Goal: Task Accomplishment & Management: Complete application form

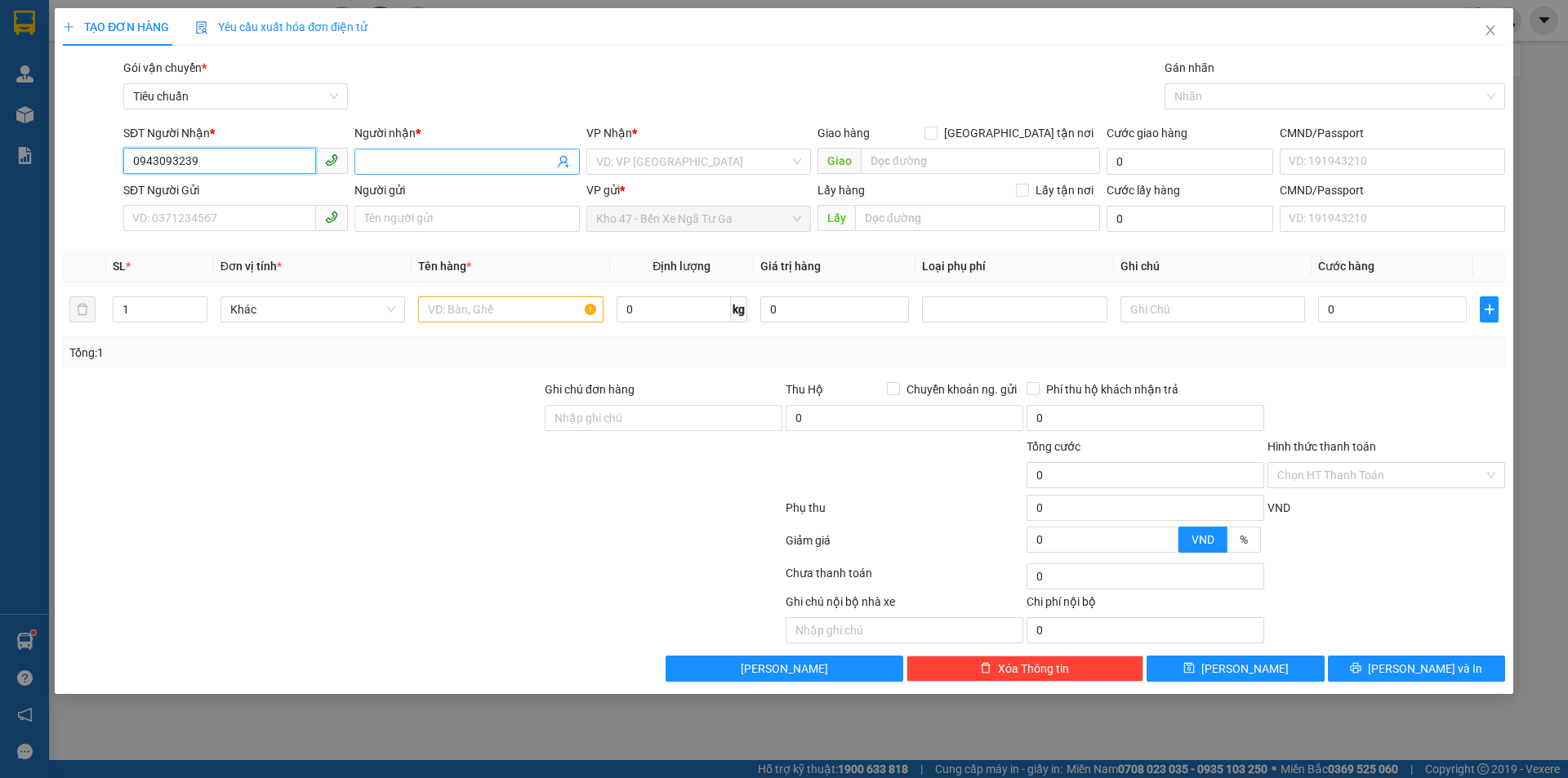
type input "0943093239"
click at [412, 151] on span at bounding box center [466, 161] width 224 height 27
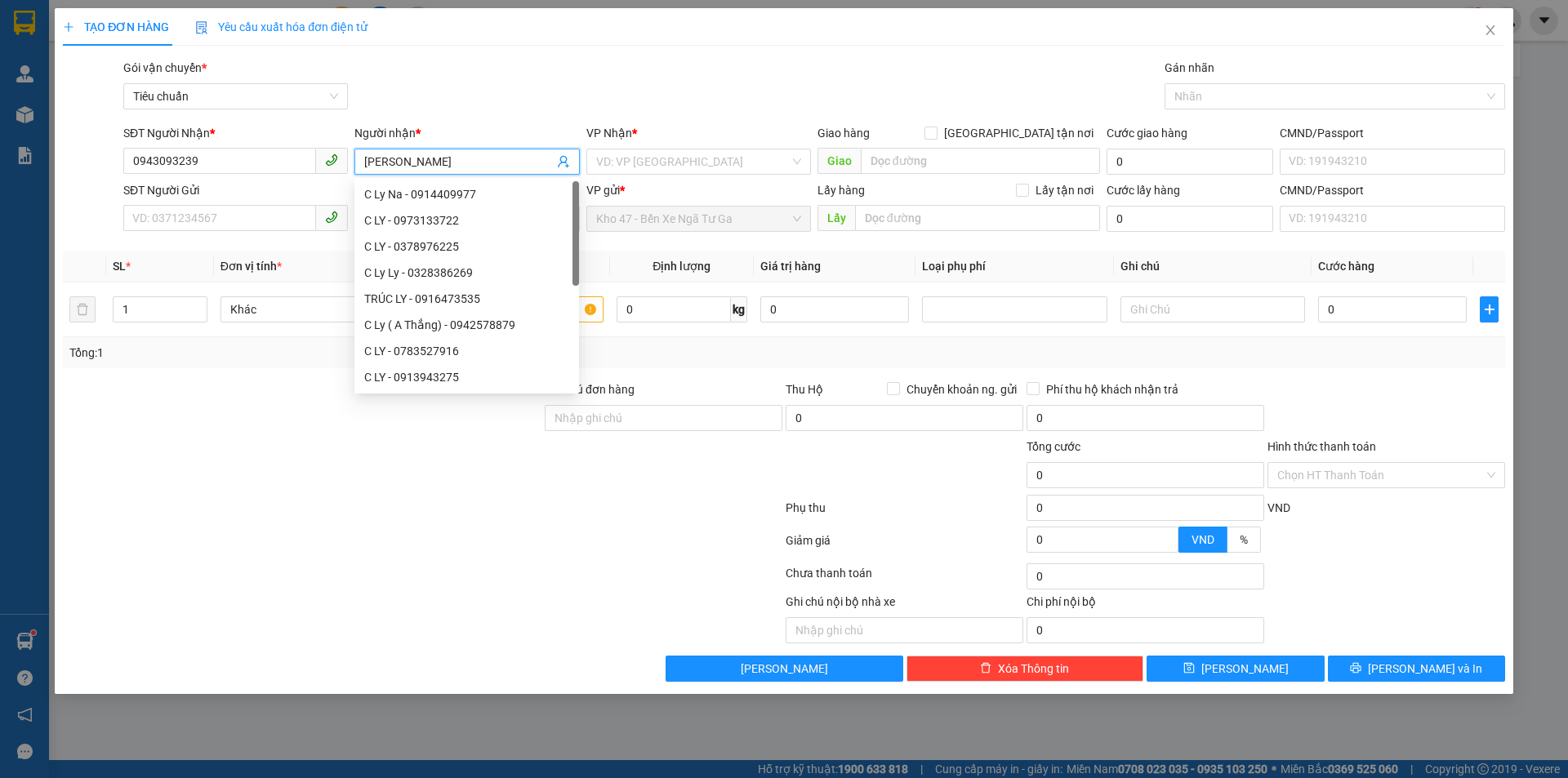
type input "[PERSON_NAME]"
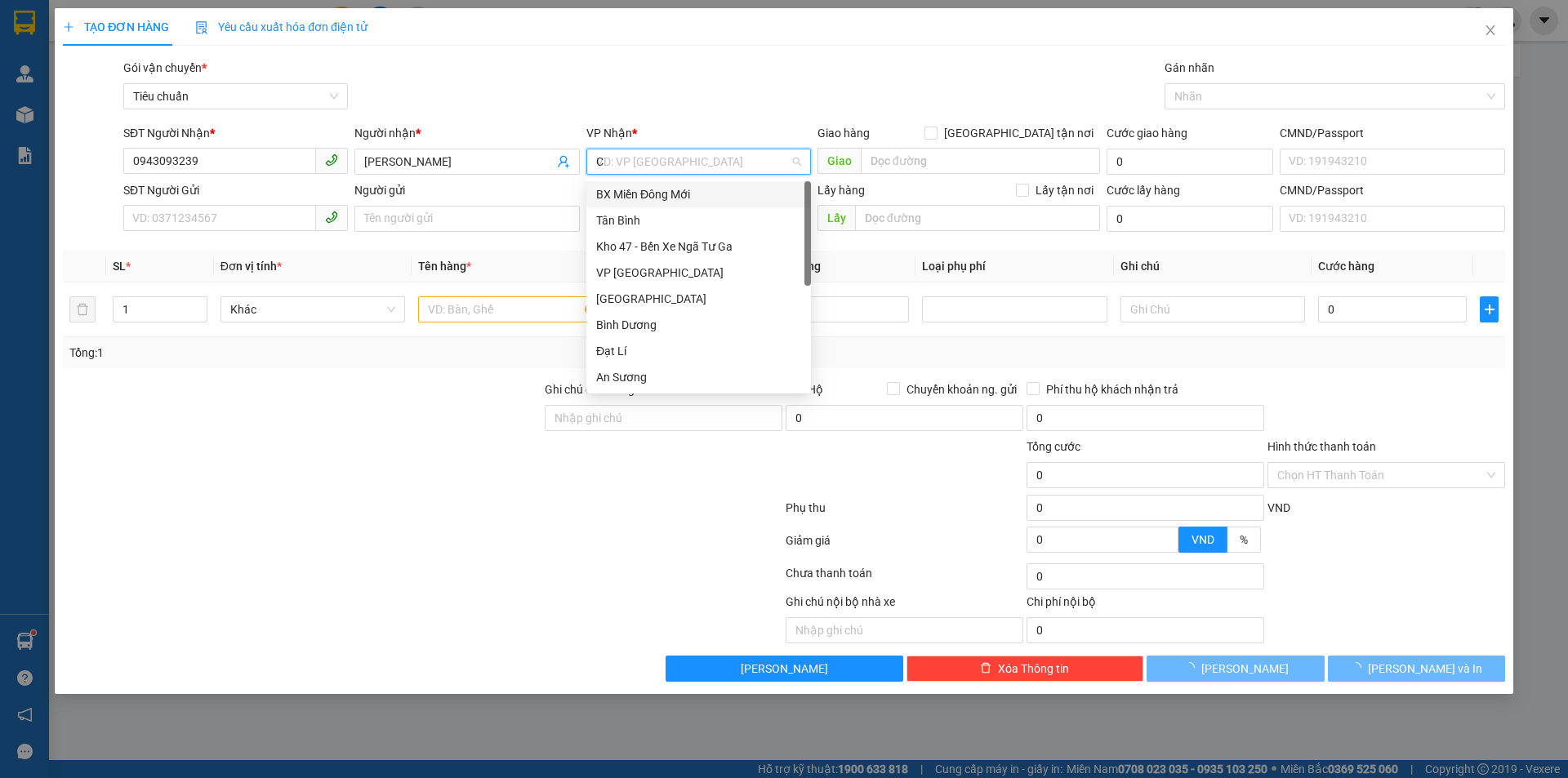
type input "CK"
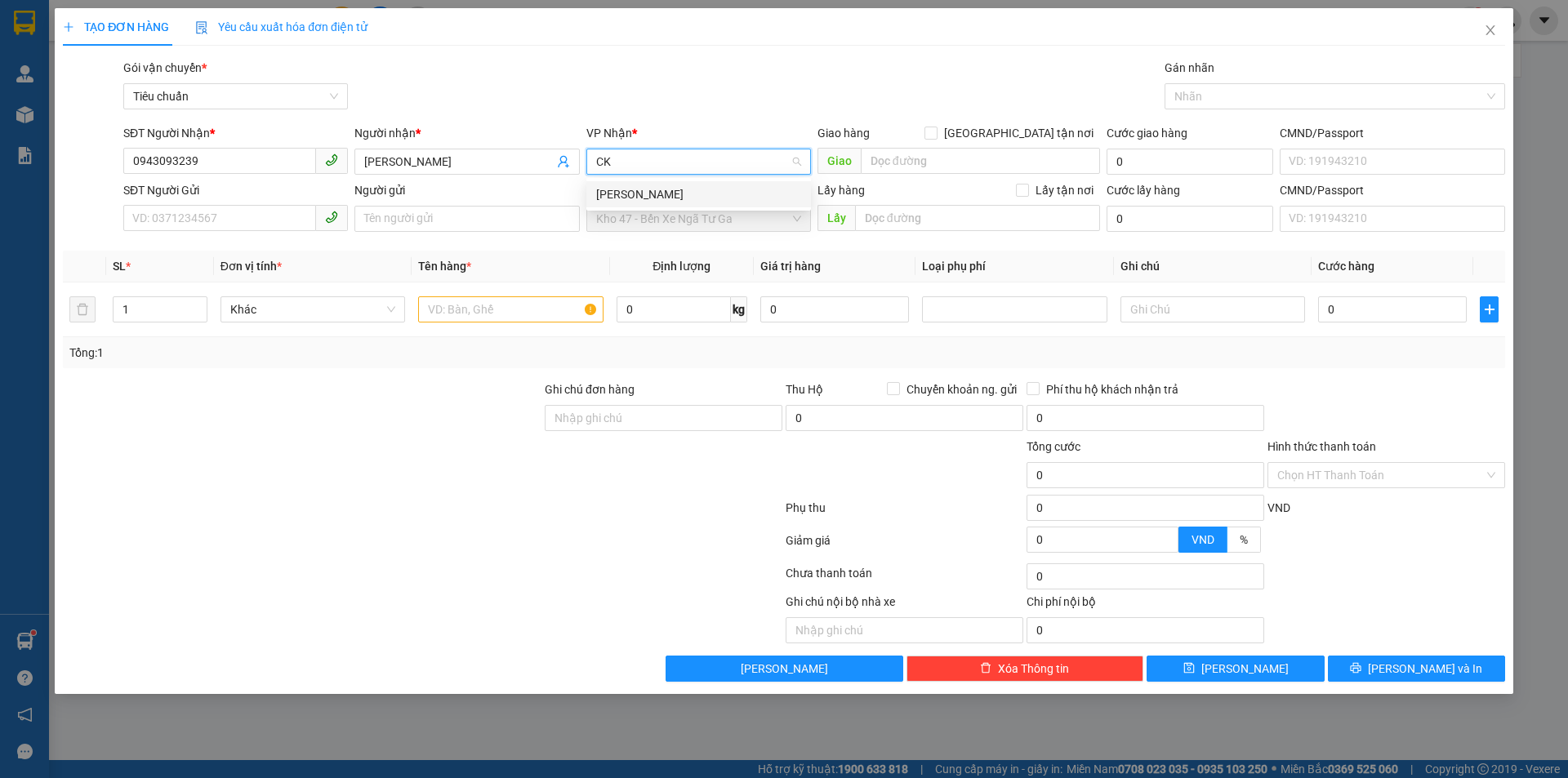
click at [673, 192] on div "[PERSON_NAME]" at bounding box center [698, 194] width 205 height 18
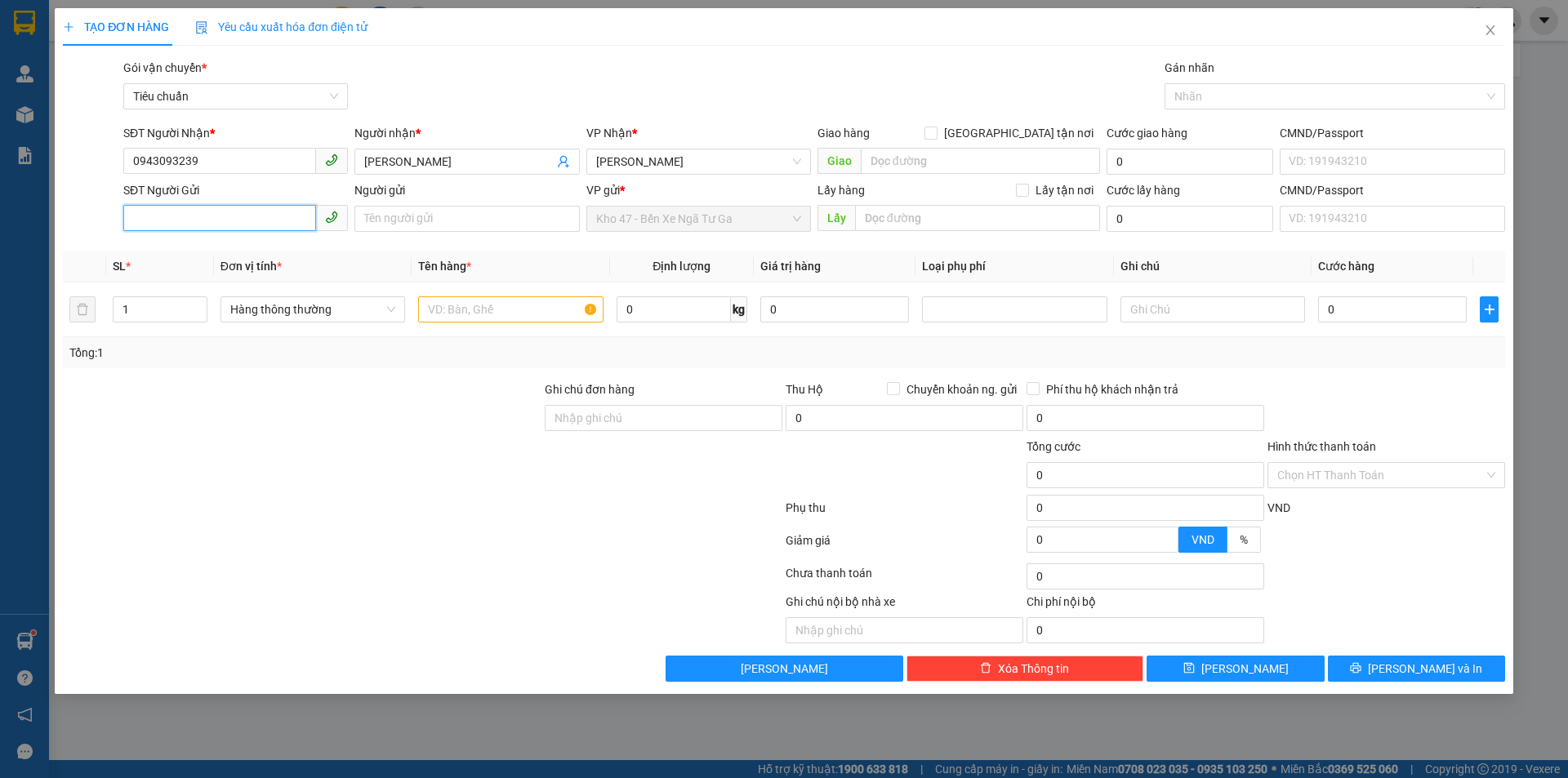
click at [269, 220] on input "SĐT Người Gửi" at bounding box center [219, 217] width 193 height 27
type input "0913661157"
click at [418, 223] on input "Người gửi" at bounding box center [466, 218] width 224 height 27
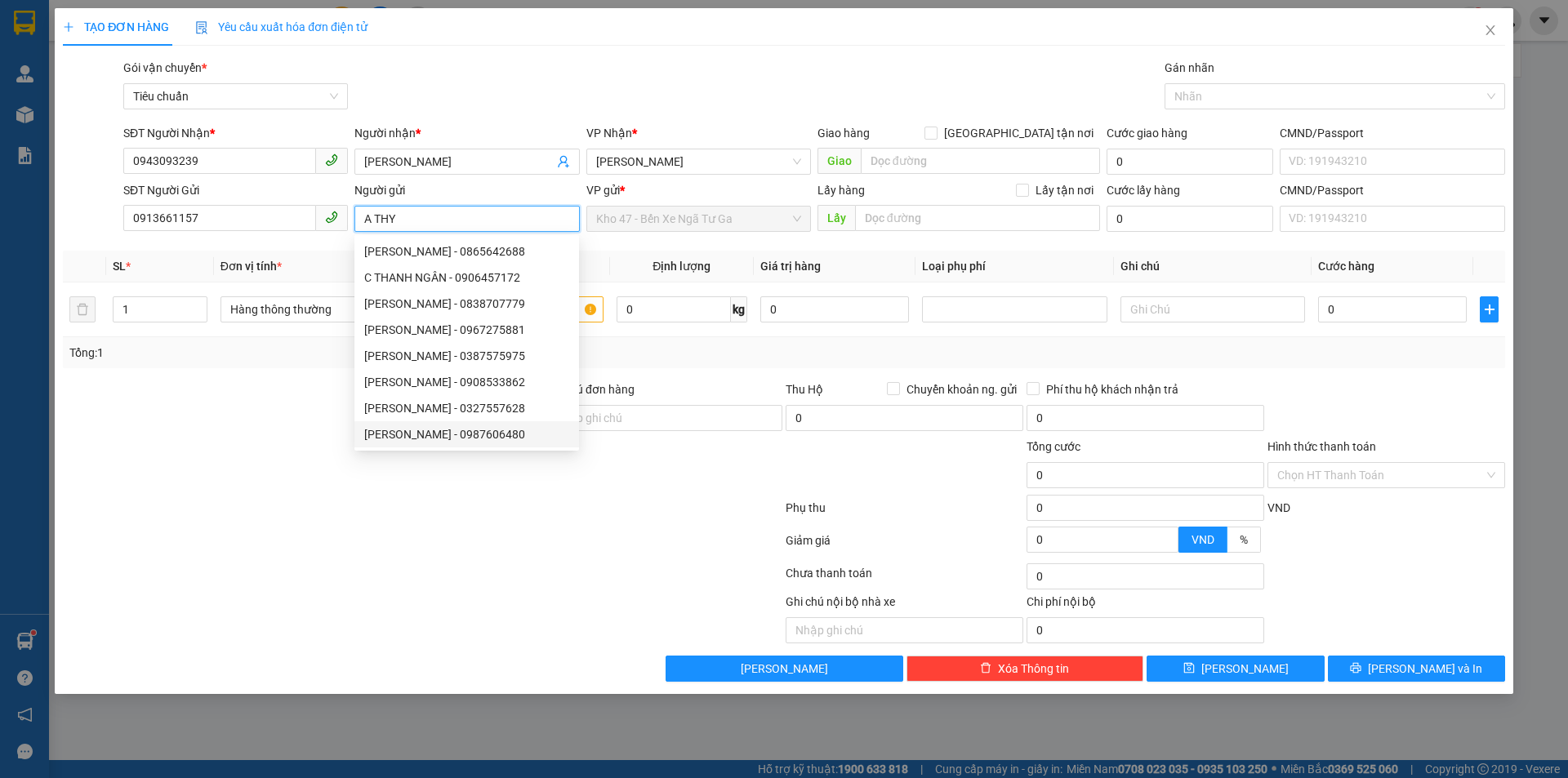
type input "A THY"
click at [339, 514] on div at bounding box center [422, 510] width 723 height 32
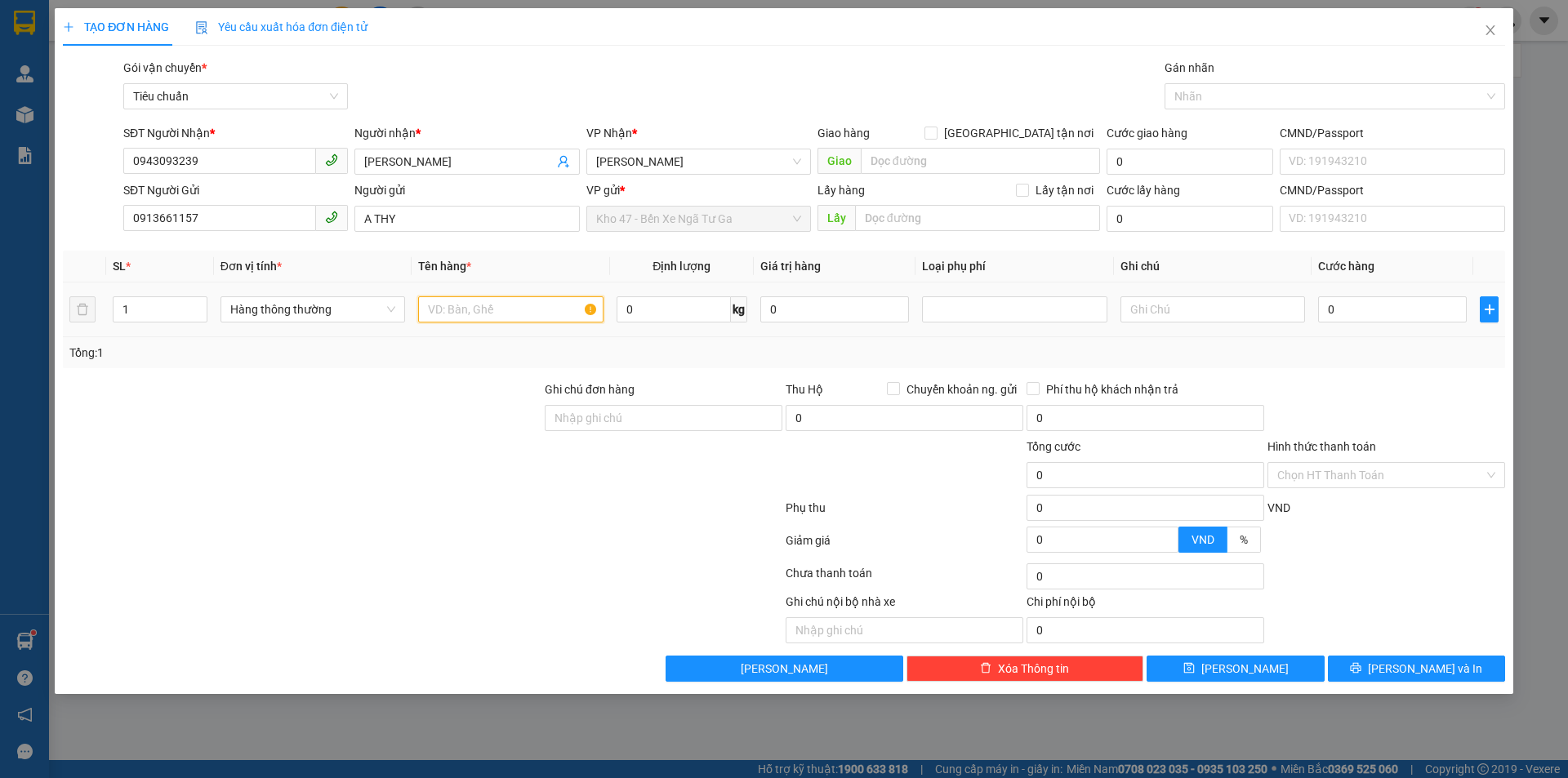
drag, startPoint x: 503, startPoint y: 309, endPoint x: 502, endPoint y: 291, distance: 18.0
click at [503, 306] on input "text" at bounding box center [511, 309] width 185 height 27
type input "MEN"
click at [1252, 306] on input "text" at bounding box center [1213, 309] width 185 height 27
click at [1404, 310] on input "0" at bounding box center [1392, 309] width 149 height 27
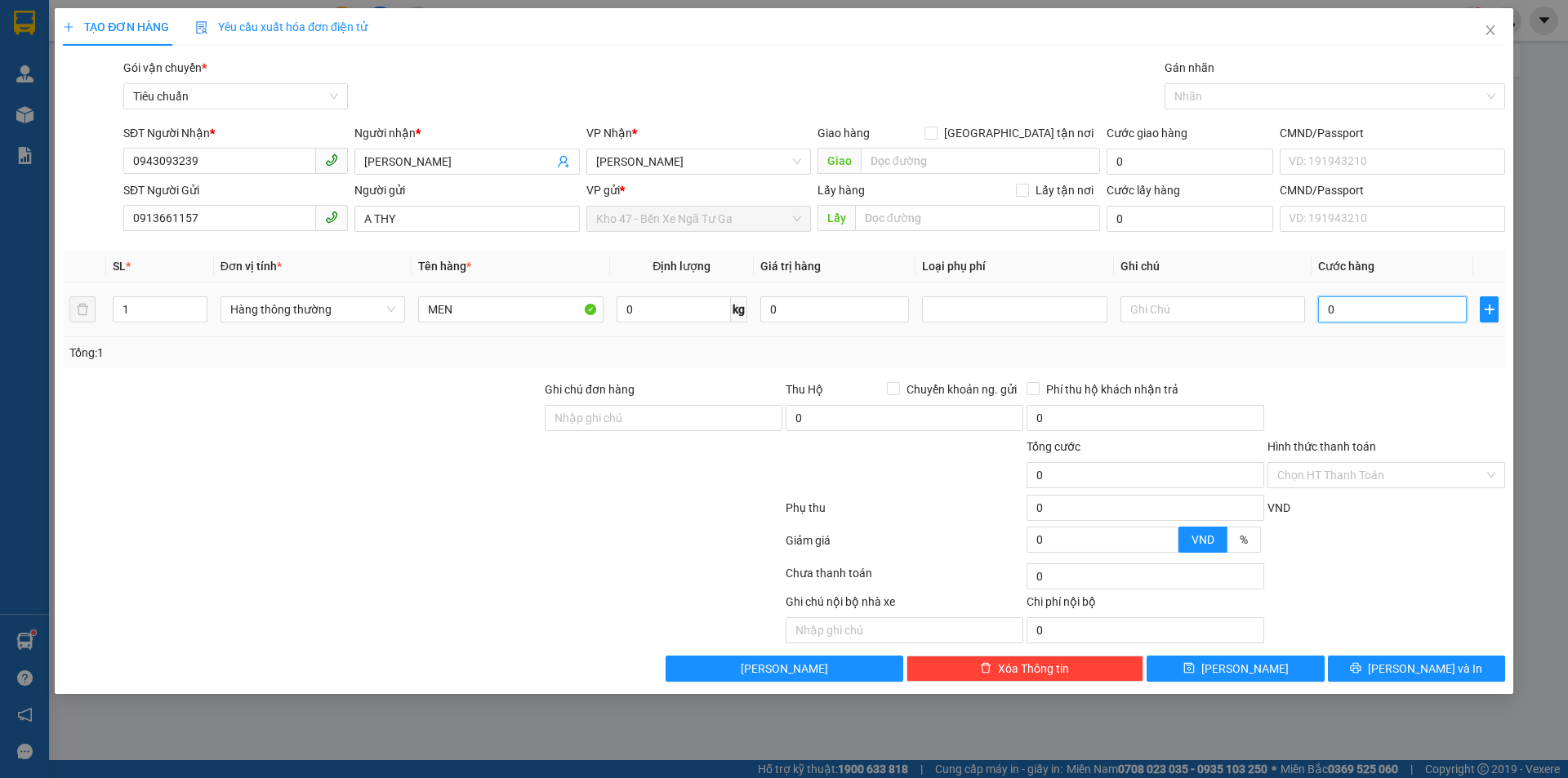
type input "3"
type input "30"
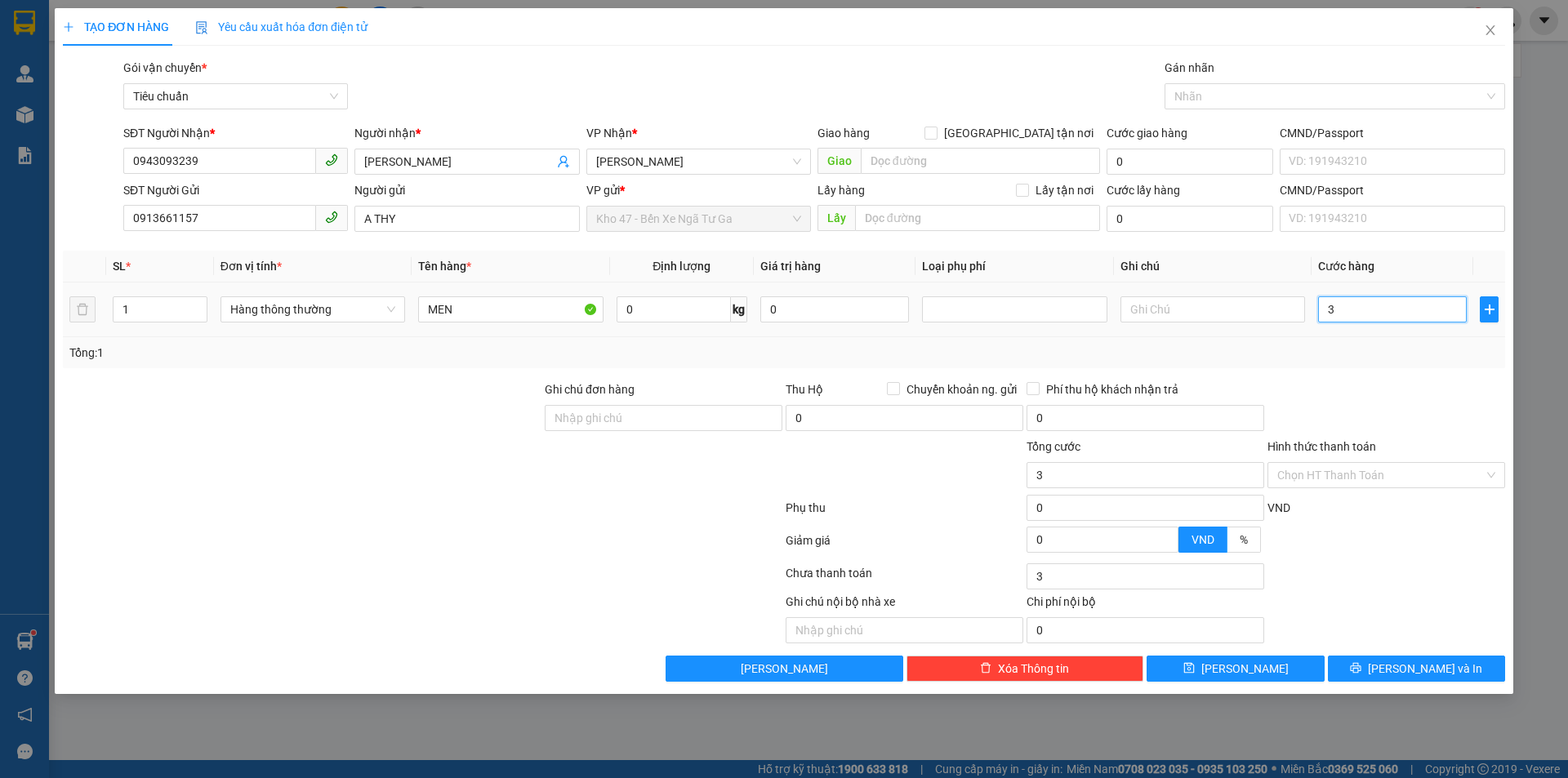
type input "30"
type input "30.000"
click at [1305, 368] on div "Transit Pickup Surcharge Ids Transit Deliver Surcharge Ids Transit Deliver Surc…" at bounding box center [784, 370] width 1442 height 623
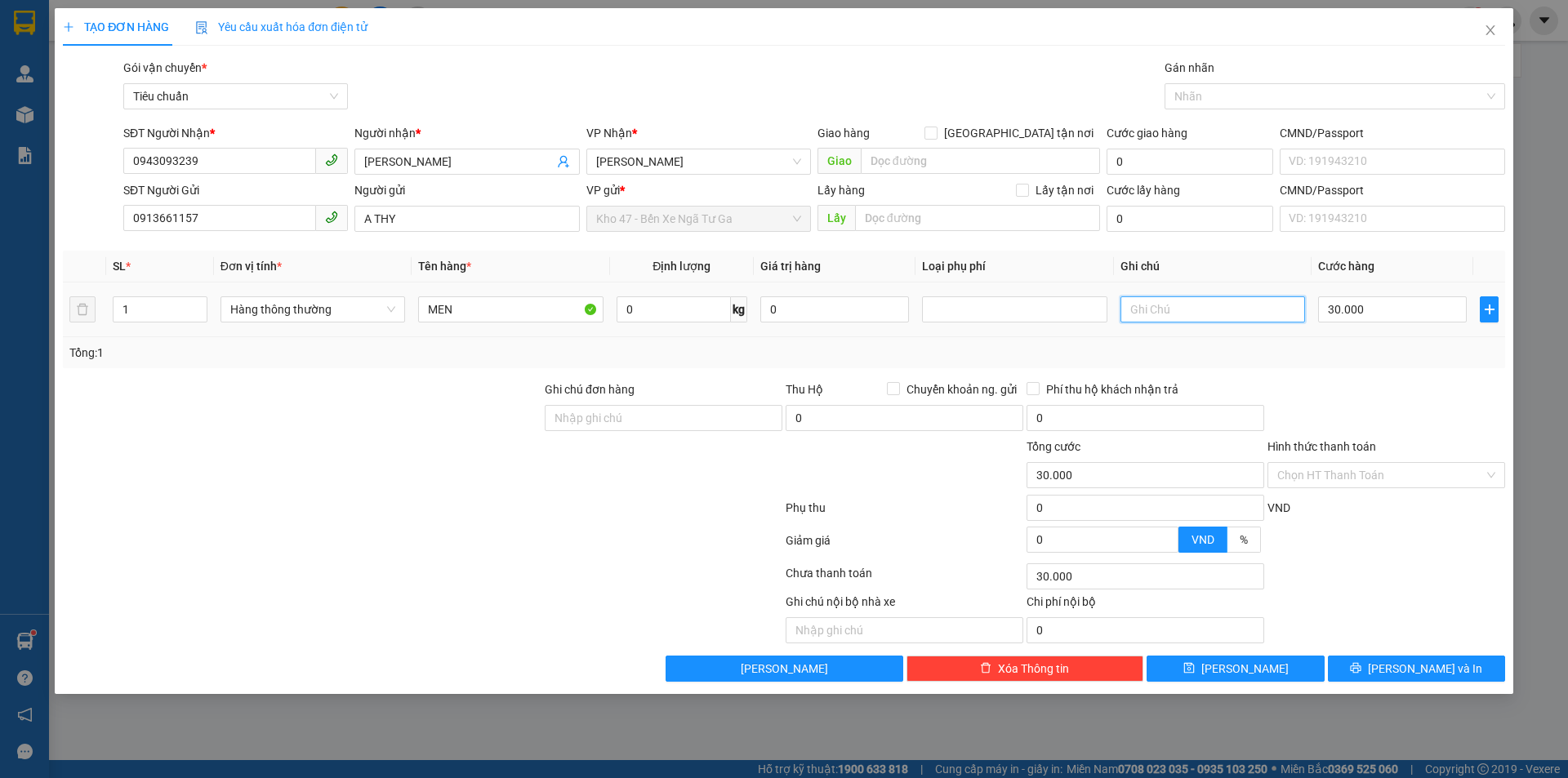
click at [1190, 301] on input "text" at bounding box center [1213, 309] width 185 height 27
type input "CỤC TRẮNG NHỎ"
click at [1431, 474] on input "Hình thức thanh toán" at bounding box center [1381, 475] width 207 height 25
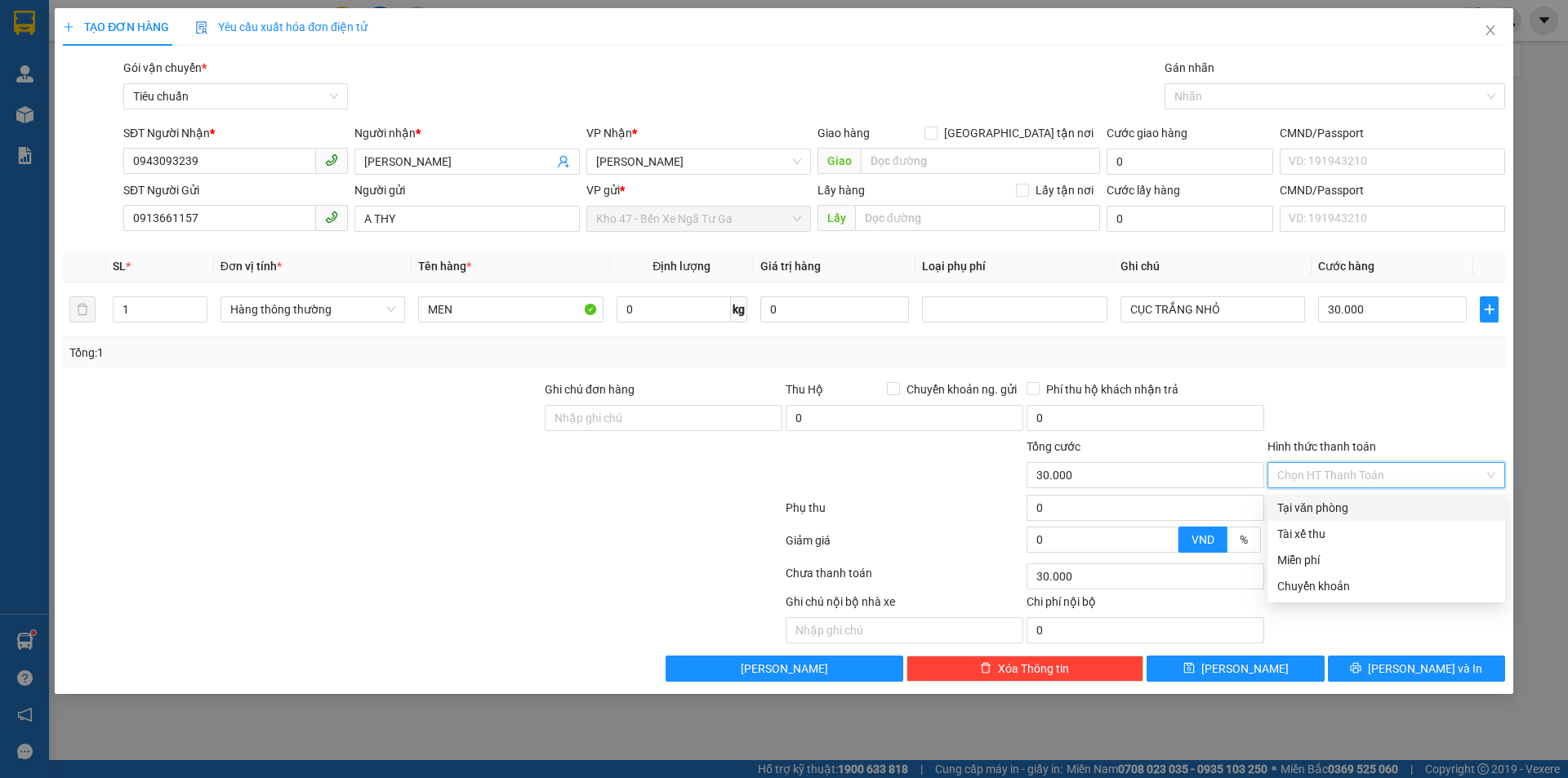
click at [1422, 512] on div "Tại văn phòng" at bounding box center [1387, 508] width 218 height 18
type input "0"
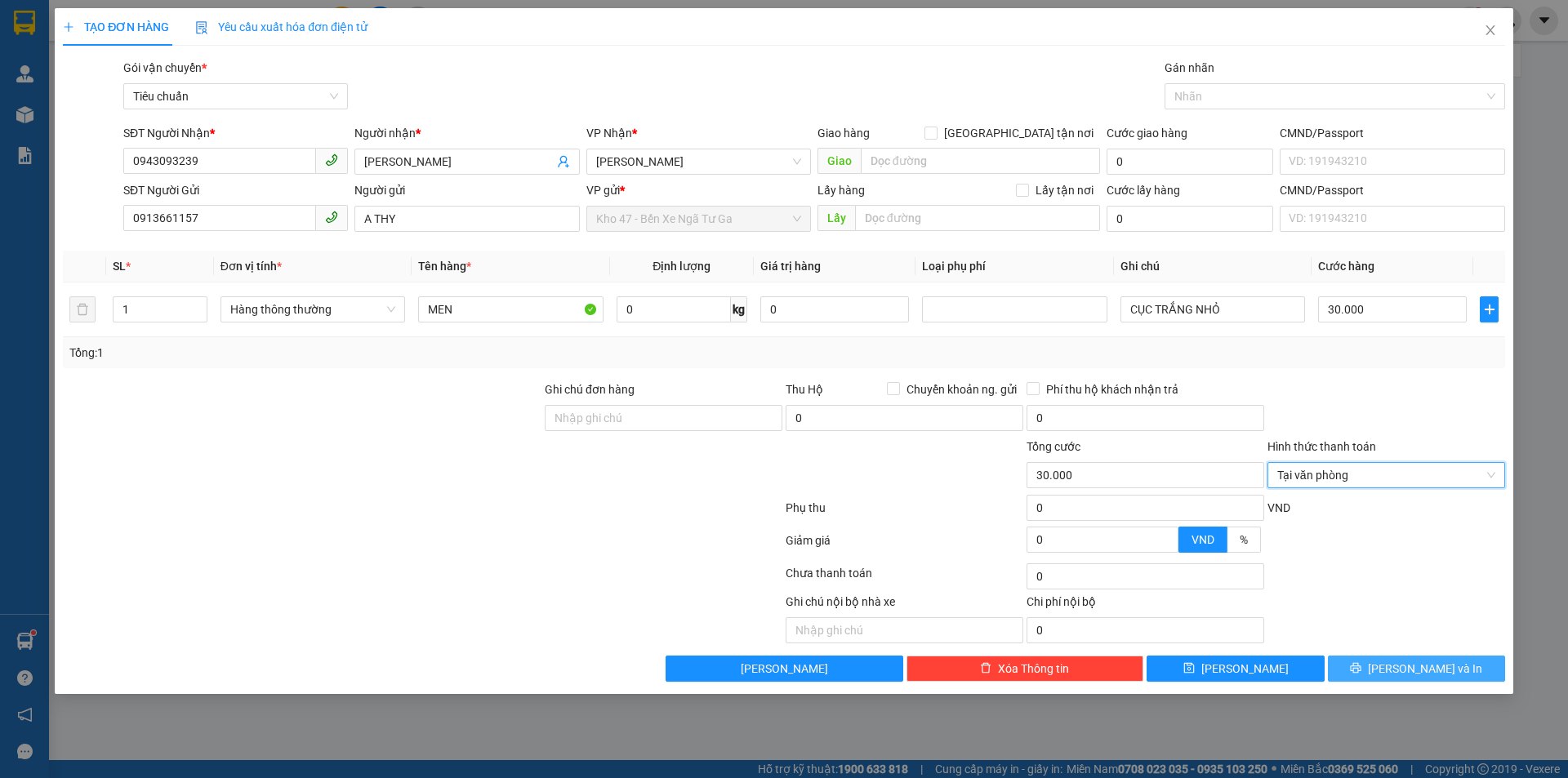
drag, startPoint x: 1428, startPoint y: 666, endPoint x: 1325, endPoint y: 607, distance: 118.7
click at [1427, 662] on span "[PERSON_NAME] và In" at bounding box center [1425, 669] width 114 height 18
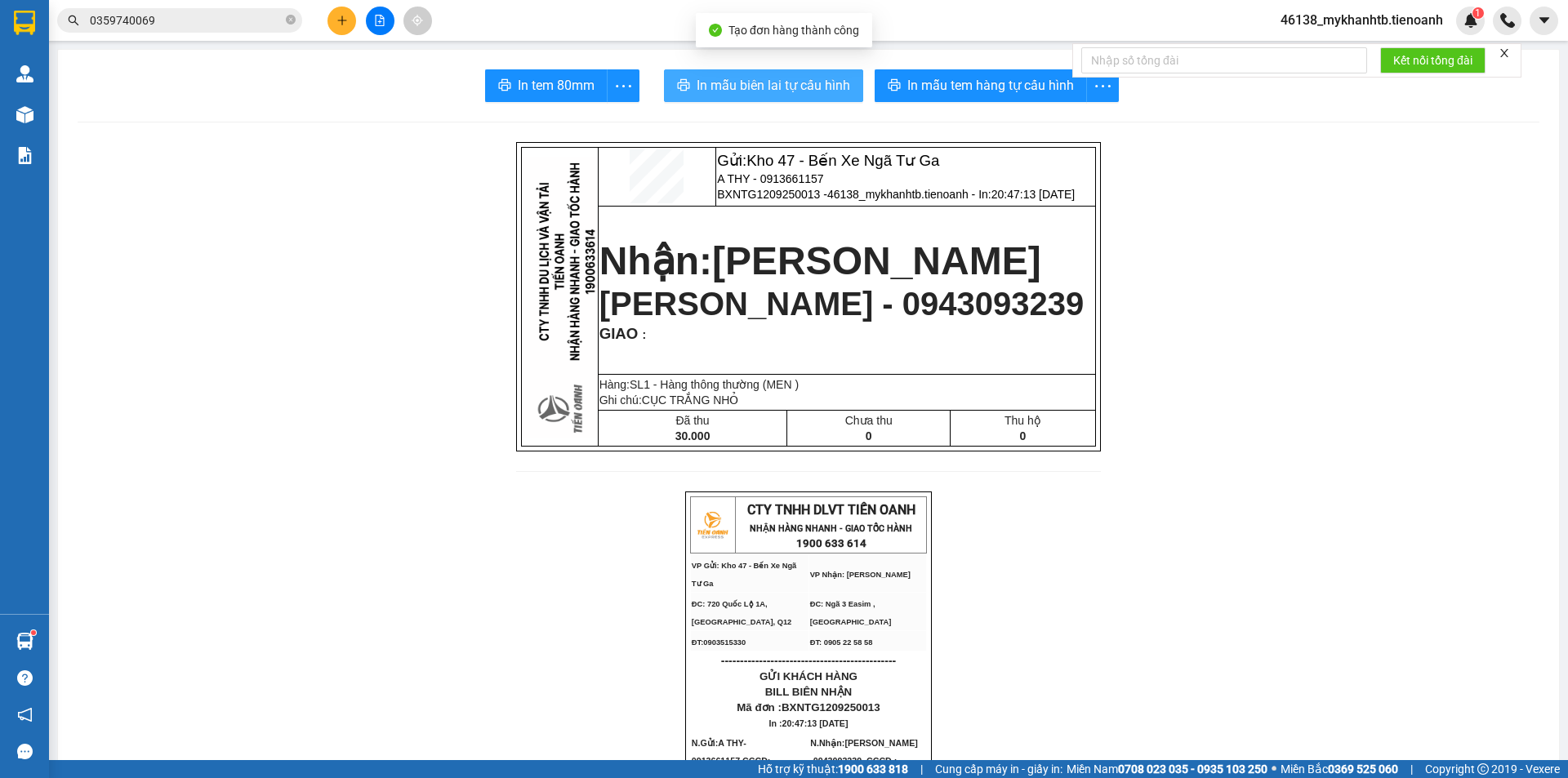
click at [800, 101] on button "In mẫu biên lai tự cấu hình" at bounding box center [763, 86] width 200 height 32
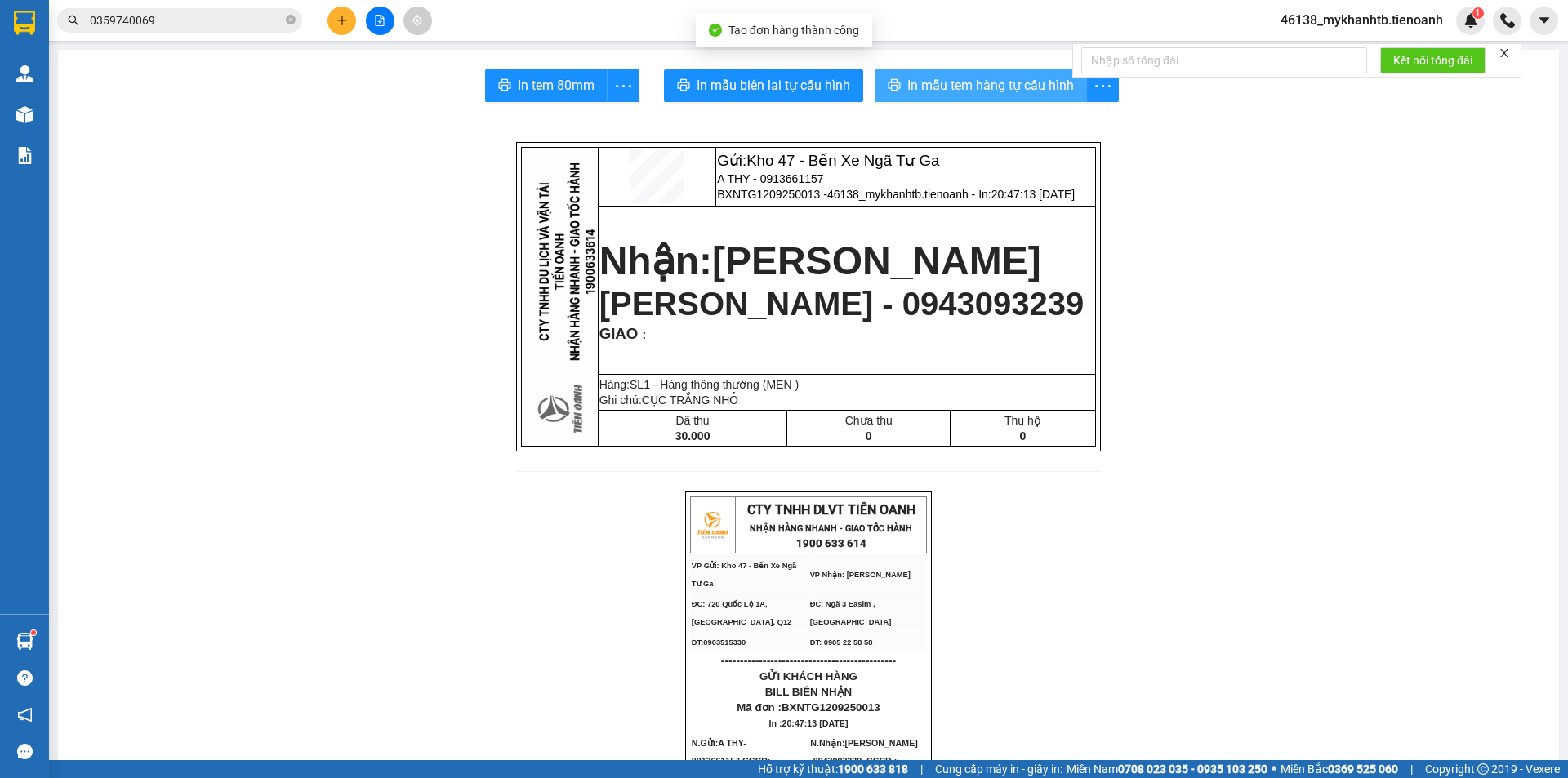
click at [1031, 93] on span "In mẫu tem hàng tự cấu hình" at bounding box center [990, 85] width 166 height 21
